Goal: Task Accomplishment & Management: Use online tool/utility

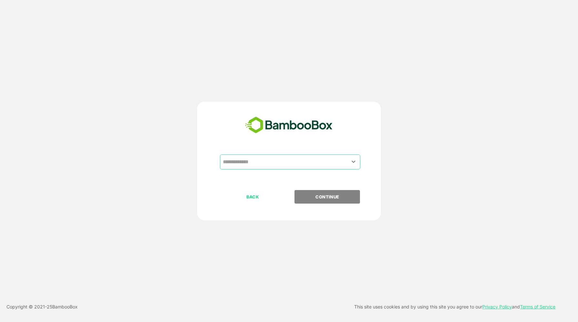
click at [300, 166] on input "text" at bounding box center [290, 162] width 138 height 12
click at [300, 162] on input "text" at bounding box center [290, 162] width 138 height 12
click at [352, 162] on icon "Open" at bounding box center [354, 162] width 4 height 2
click at [272, 178] on li "Airtel qa tenant" at bounding box center [290, 178] width 140 height 12
type input "**********"
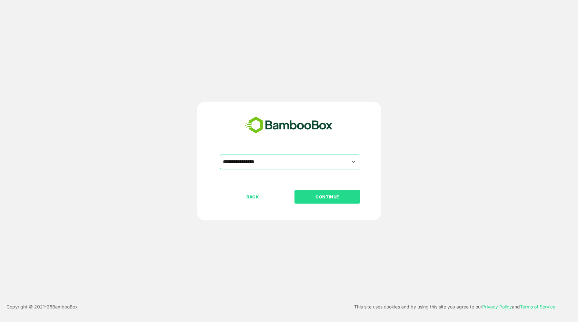
click at [314, 195] on p "CONTINUE" at bounding box center [327, 196] width 64 height 7
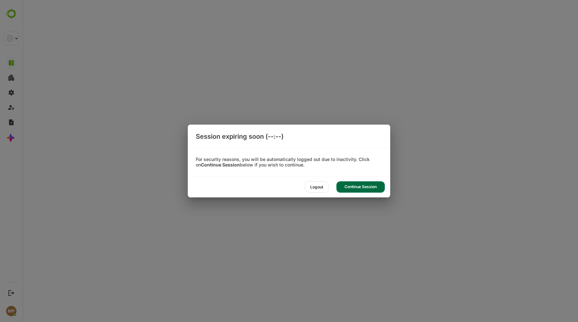
click at [356, 185] on div "Continue Session" at bounding box center [360, 186] width 48 height 11
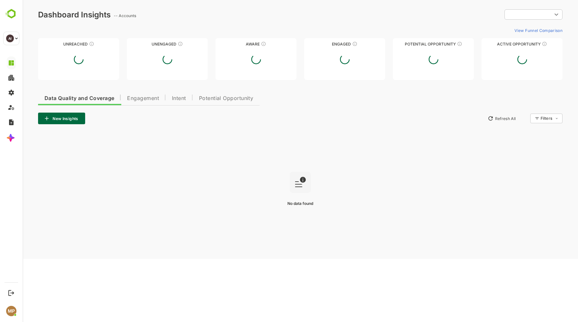
type input "**********"
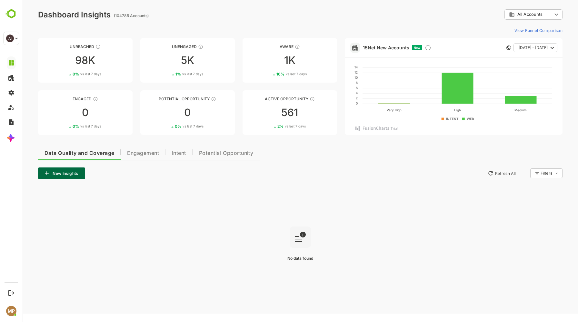
click at [139, 153] on span "Engagement" at bounding box center [143, 153] width 32 height 5
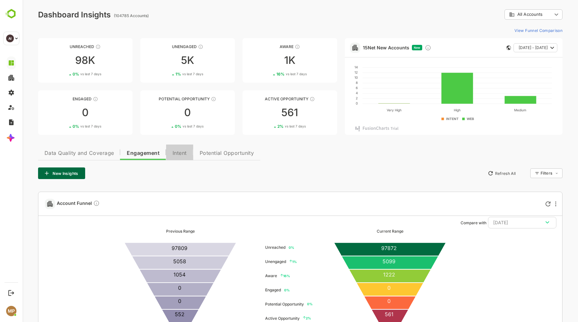
click at [175, 152] on span "Intent" at bounding box center [179, 153] width 14 height 5
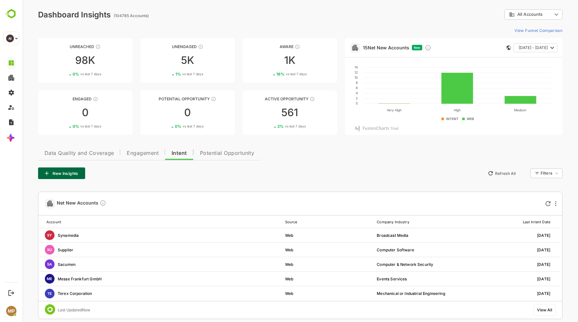
click at [211, 152] on span "Potential Opportunity" at bounding box center [227, 153] width 54 height 5
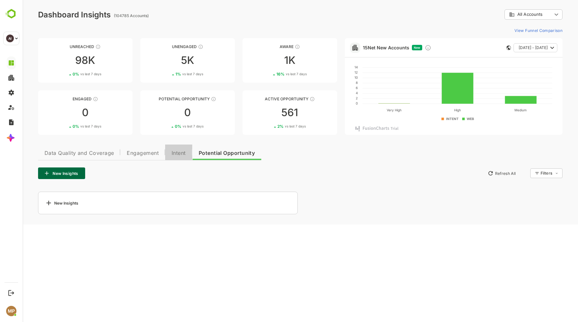
click at [174, 153] on span "Intent" at bounding box center [179, 153] width 14 height 5
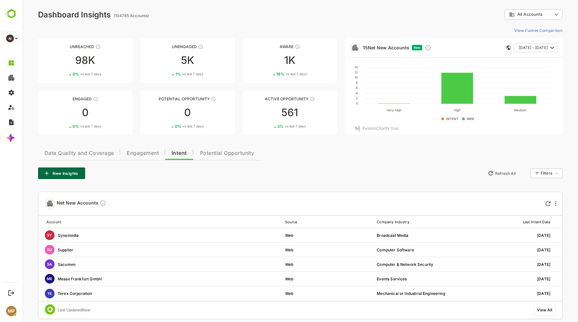
click at [148, 151] on span "Engagement" at bounding box center [143, 153] width 32 height 5
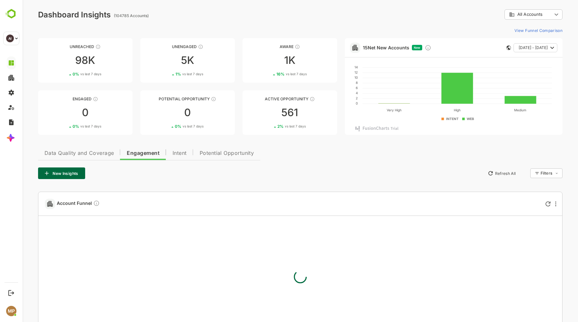
click at [89, 153] on span "Data Quality and Coverage" at bounding box center [78, 153] width 69 height 5
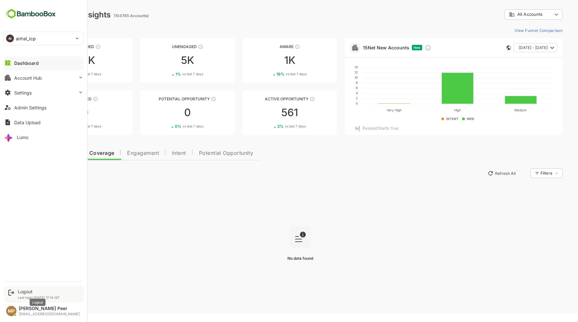
click at [22, 292] on div "Logout" at bounding box center [39, 291] width 42 height 5
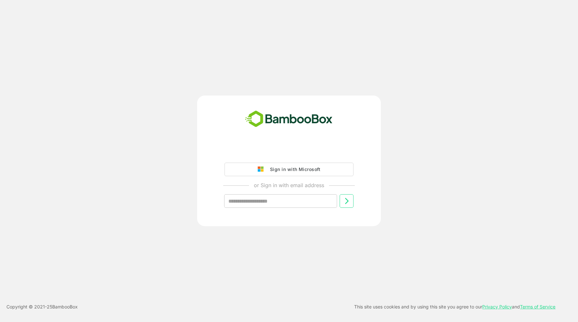
click at [271, 203] on input "text" at bounding box center [280, 201] width 113 height 14
click at [280, 201] on input "text" at bounding box center [280, 201] width 113 height 14
type input "**********"
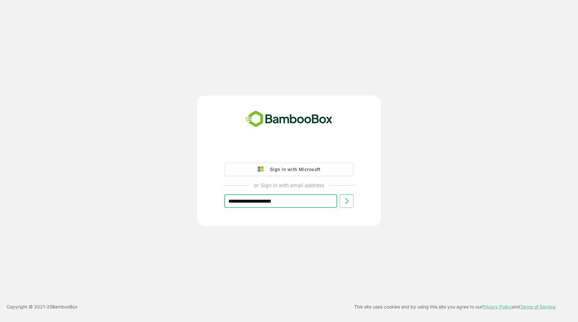
click at [347, 202] on icon at bounding box center [347, 201] width 4 height 6
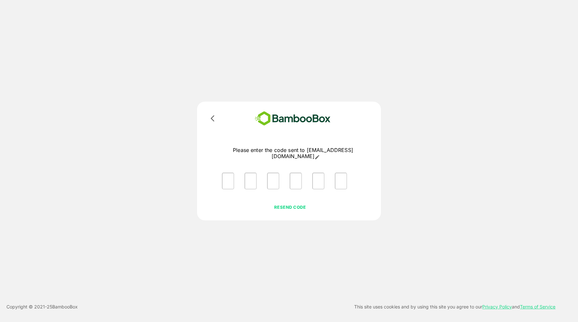
click at [212, 120] on icon at bounding box center [213, 118] width 4 height 6
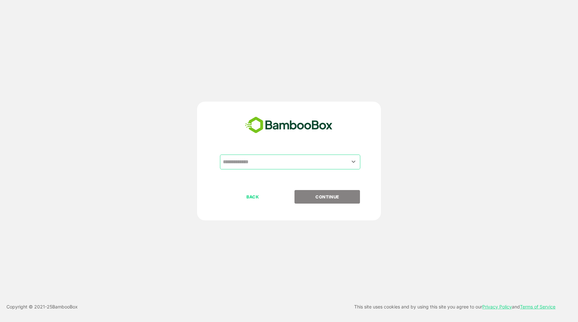
click at [296, 162] on input "text" at bounding box center [290, 162] width 138 height 12
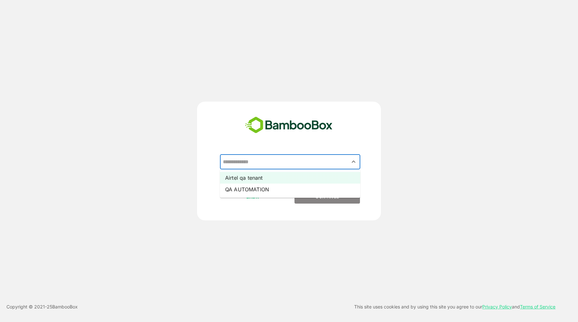
click at [261, 179] on li "Airtel qa tenant" at bounding box center [290, 178] width 140 height 12
type input "**********"
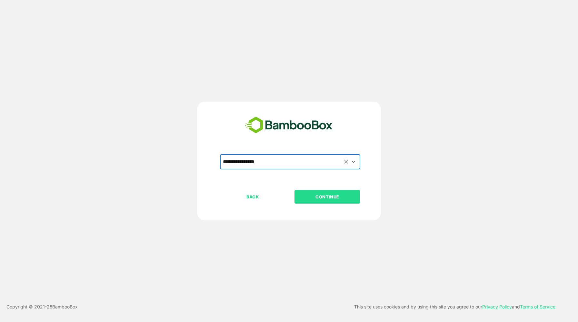
click at [320, 203] on div "BACK CONTINUE" at bounding box center [294, 217] width 149 height 55
click at [321, 197] on p "CONTINUE" at bounding box center [327, 196] width 64 height 7
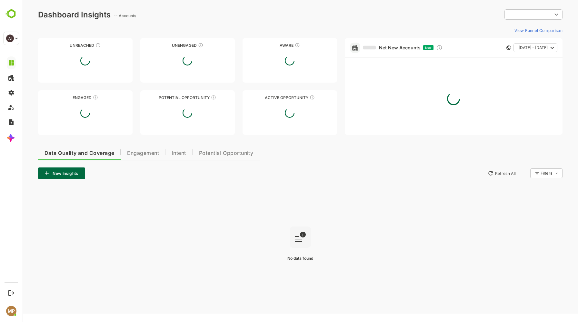
type input "**********"
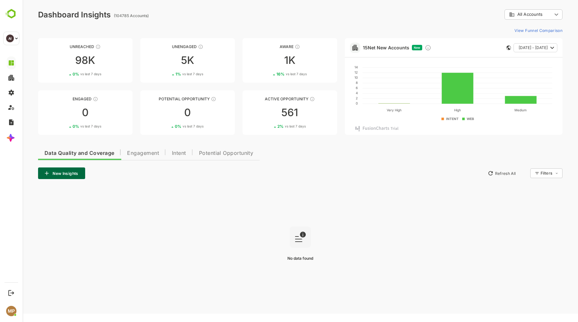
drag, startPoint x: 46, startPoint y: 46, endPoint x: 216, endPoint y: 2, distance: 175.6
drag, startPoint x: 41, startPoint y: 152, endPoint x: 78, endPoint y: 154, distance: 37.2
click at [78, 154] on button "Data Quality and Coverage" at bounding box center [79, 151] width 83 height 15
click at [78, 154] on span "Data Quality and Coverage" at bounding box center [79, 153] width 70 height 5
